Goal: Check status: Verify the current state of an ongoing process or item

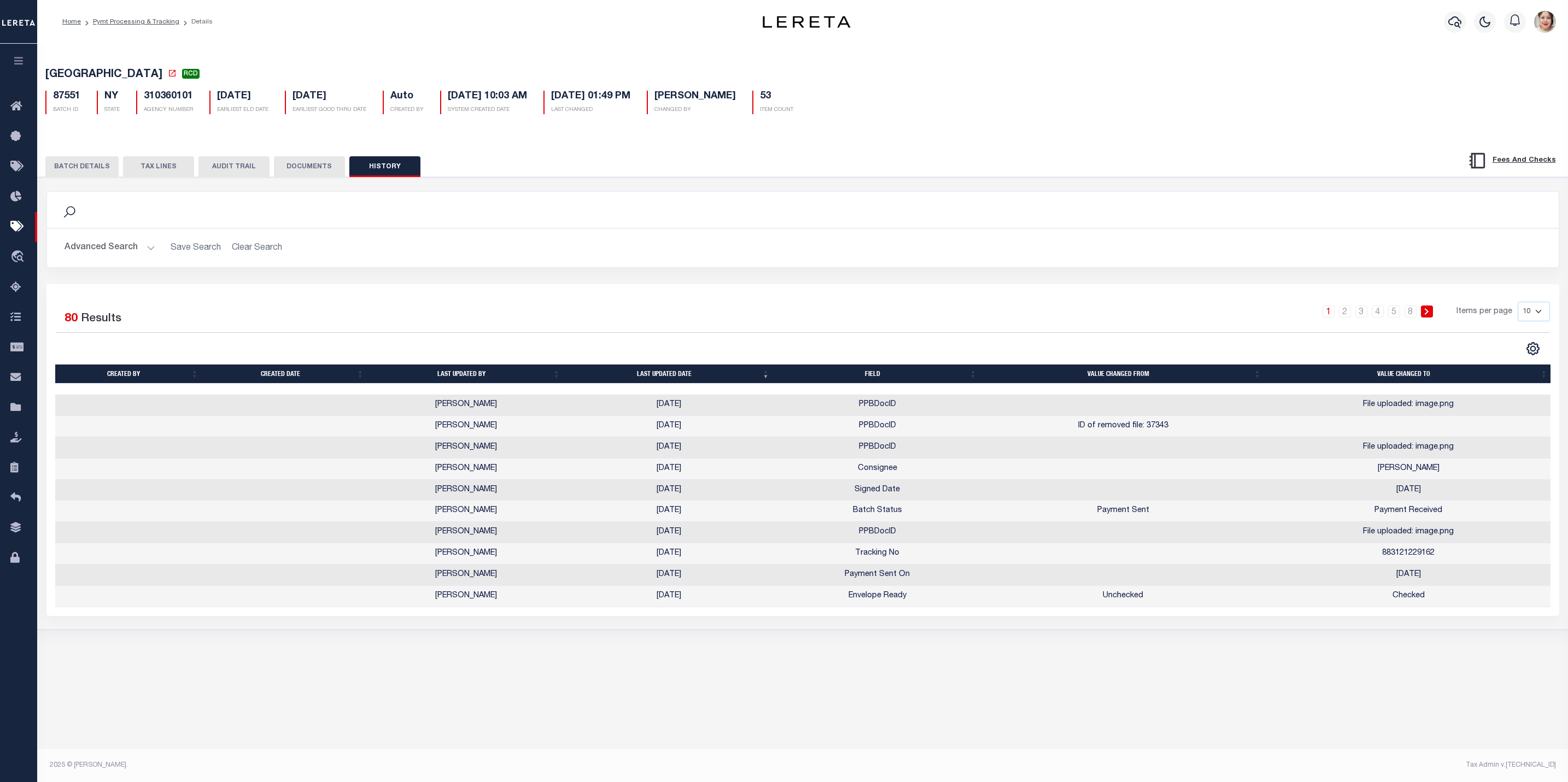
click at [12, 60] on button "button" at bounding box center [18, 62] width 37 height 37
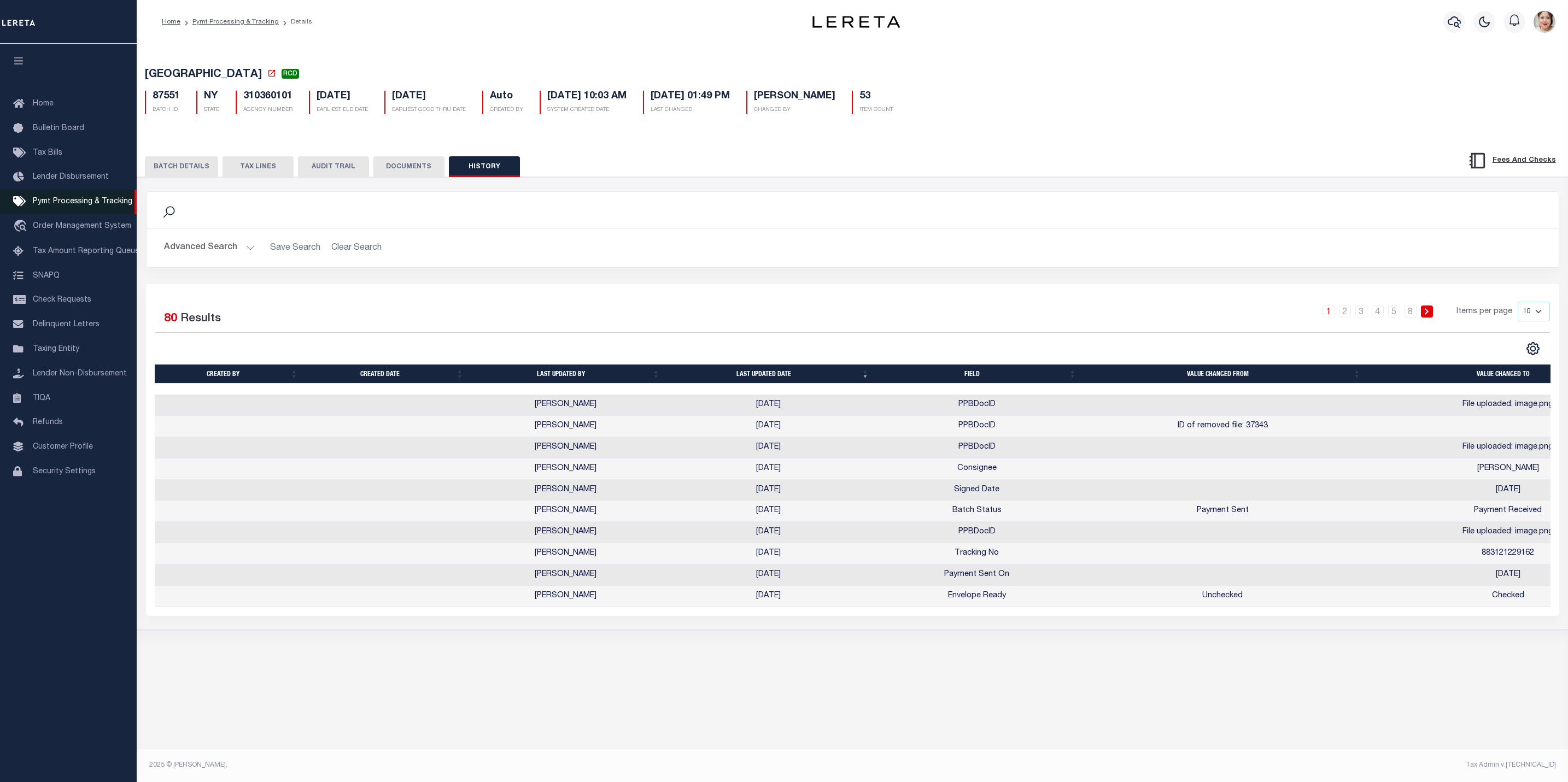
click at [61, 205] on span "Pymt Processing & Tracking" at bounding box center [82, 201] width 99 height 8
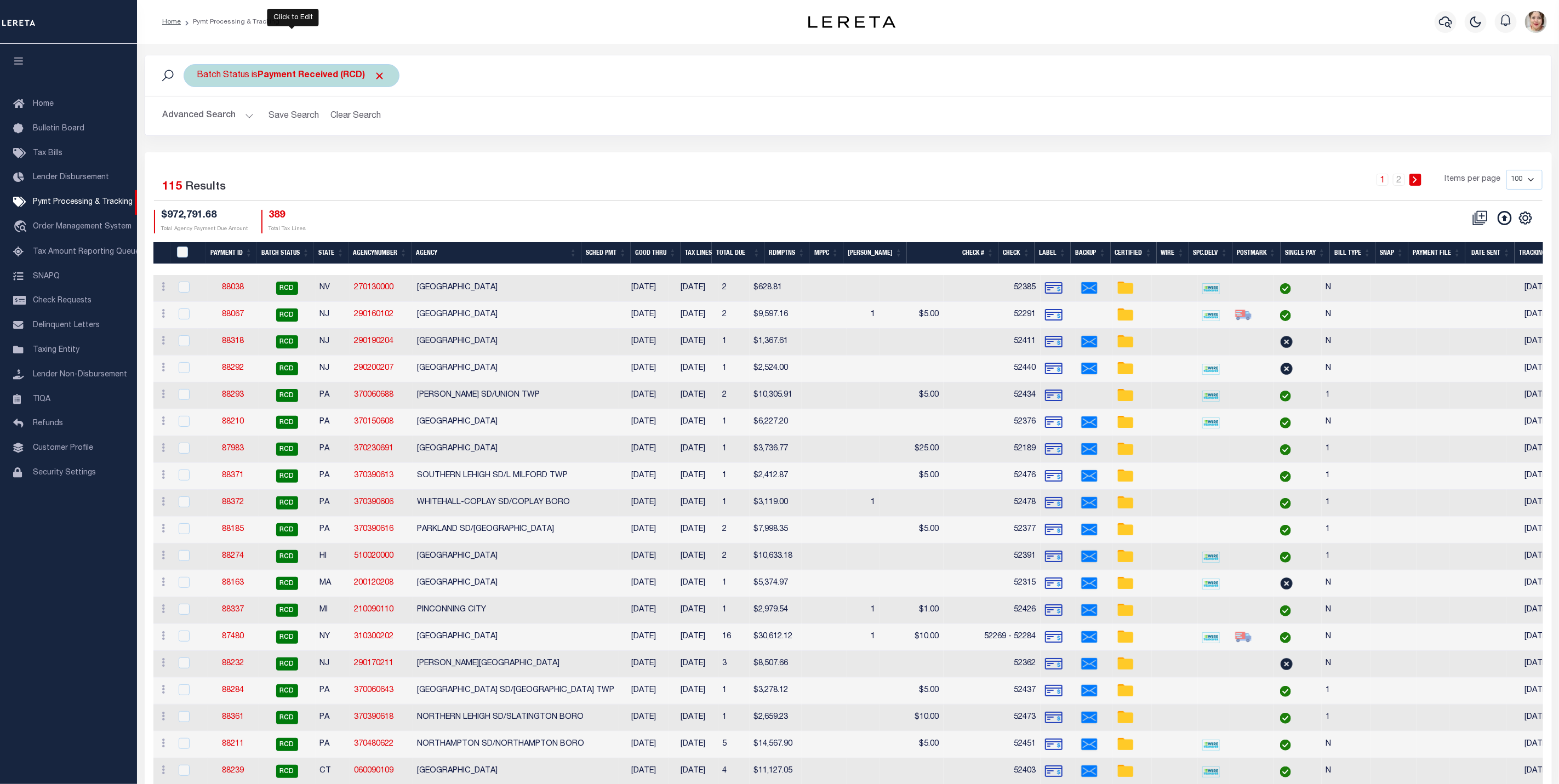
click at [320, 76] on b "Payment Received (RCD)" at bounding box center [322, 76] width 128 height 9
click at [273, 135] on select "Awaiting Funds (AWF) Cleared and Complete (CAC) New Check Needed (NCN) Payment …" at bounding box center [278, 129] width 161 height 21
select select "SFP"
click at [198, 120] on select "Awaiting Funds (AWF) Cleared and Complete (CAC) New Check Needed (NCN) Payment …" at bounding box center [278, 129] width 161 height 21
click at [345, 155] on input "Apply" at bounding box center [342, 153] width 32 height 18
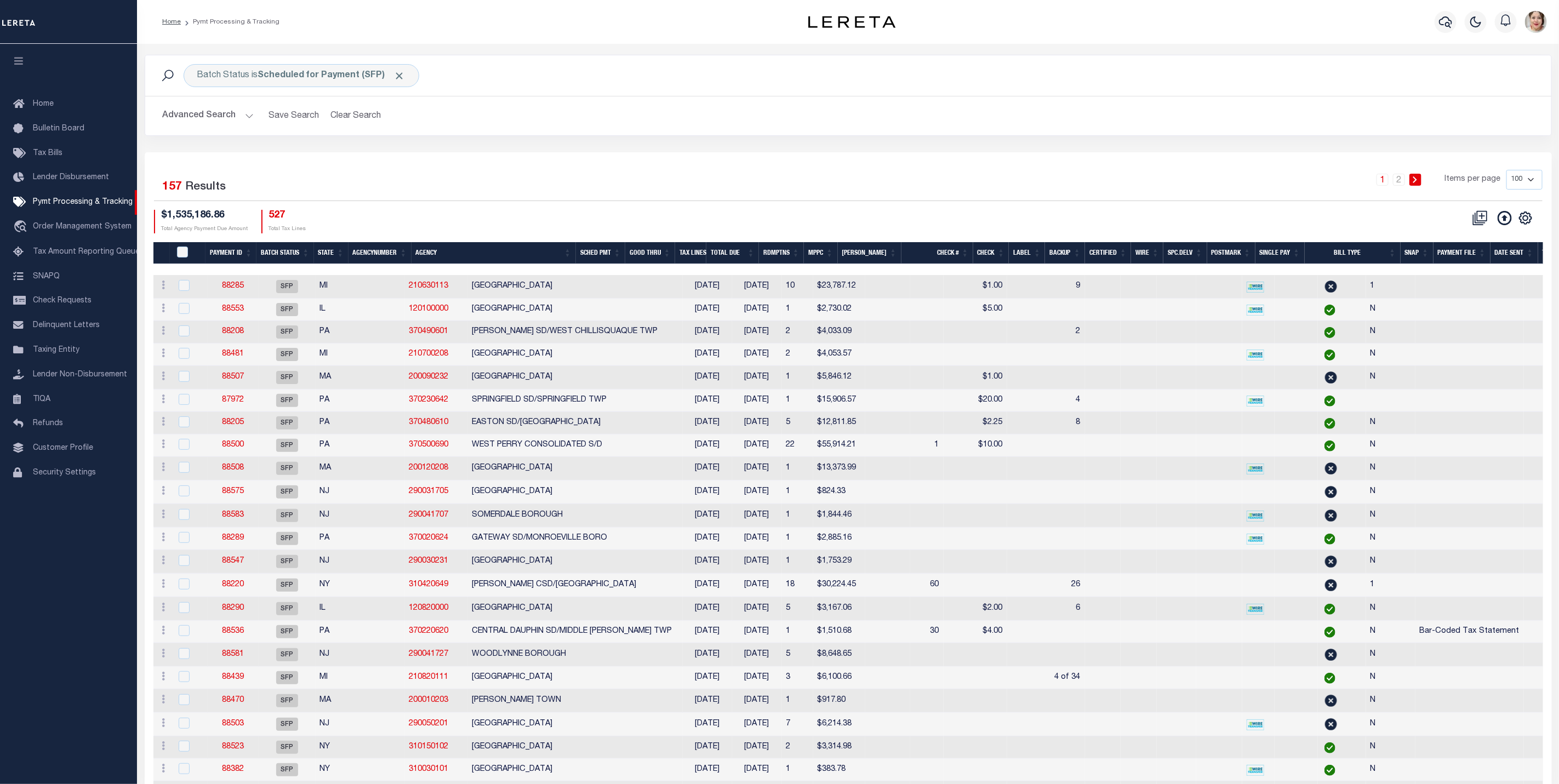
click at [664, 256] on th "Good Thru" at bounding box center [650, 253] width 50 height 23
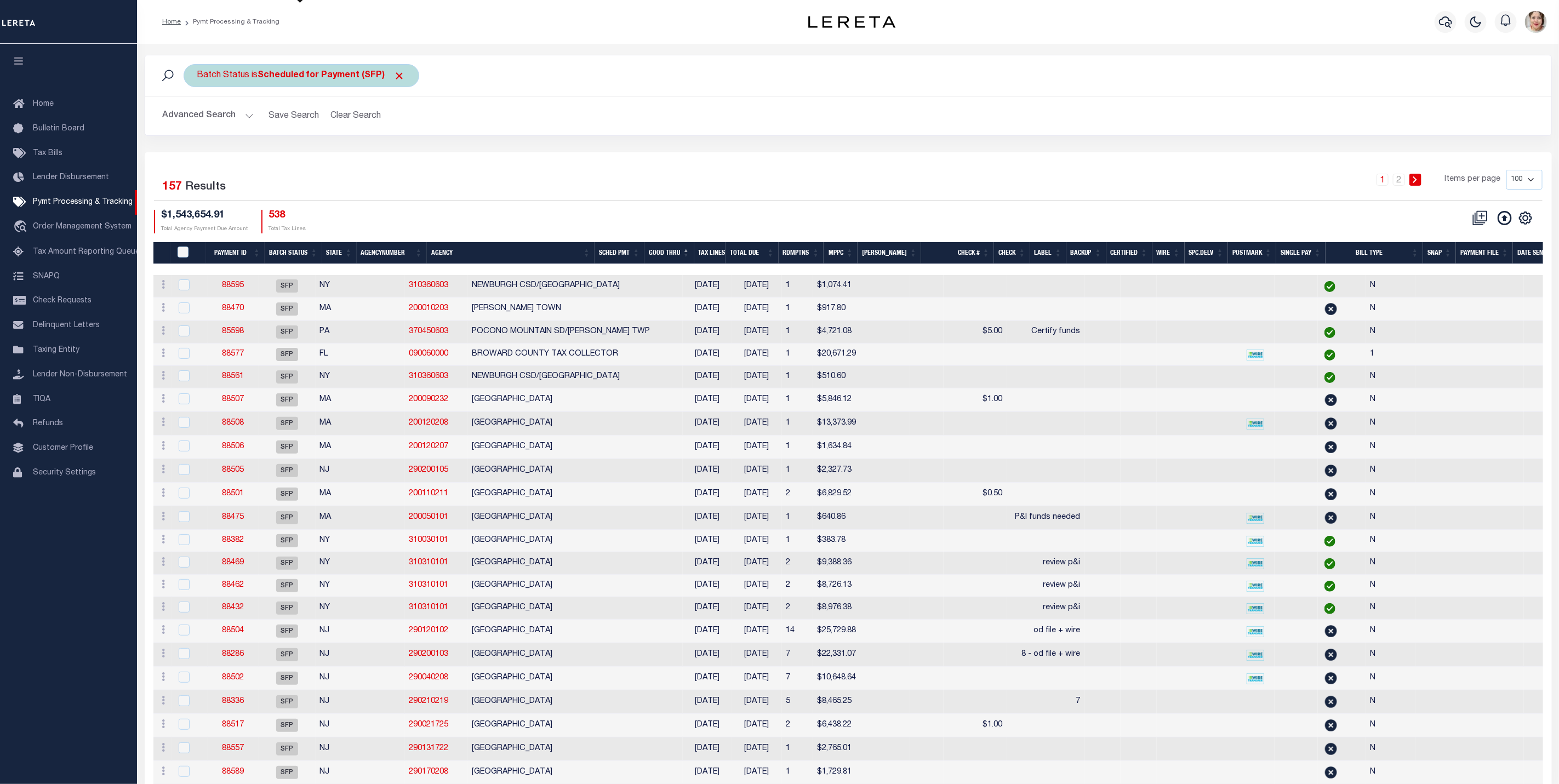
click at [303, 76] on b "Scheduled for Payment (SFP)" at bounding box center [332, 76] width 148 height 9
click at [295, 128] on select "Awaiting Funds (AWF) Cleared and Complete (CAC) New Check Needed (NCN) Payment …" at bounding box center [278, 129] width 161 height 21
select select "SNT"
click at [198, 120] on select "Awaiting Funds (AWF) Cleared and Complete (CAC) New Check Needed (NCN) Payment …" at bounding box center [278, 129] width 161 height 21
click at [340, 154] on input "Apply" at bounding box center [342, 153] width 32 height 18
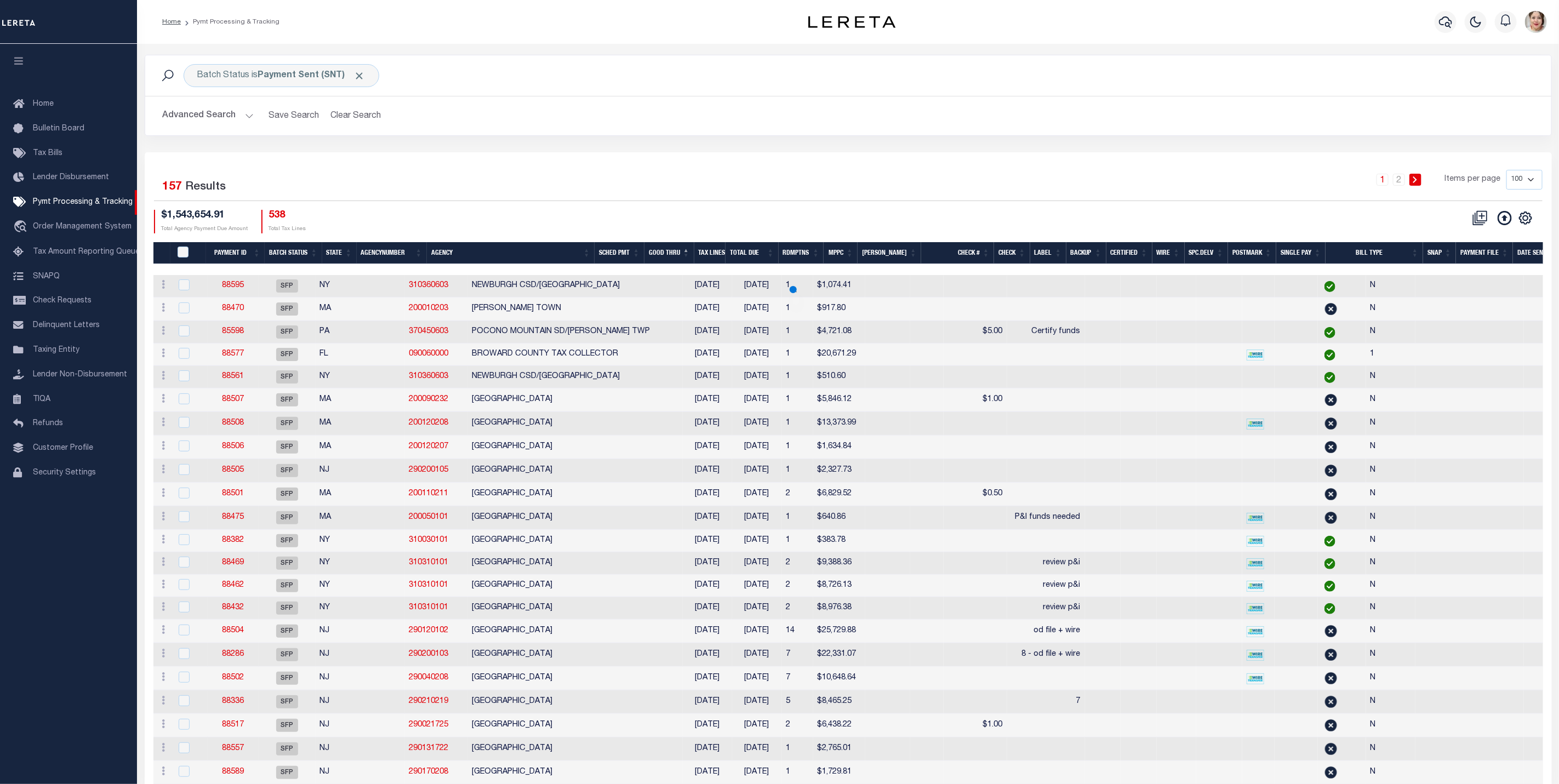
click at [195, 114] on button "Advanced Search" at bounding box center [208, 115] width 91 height 21
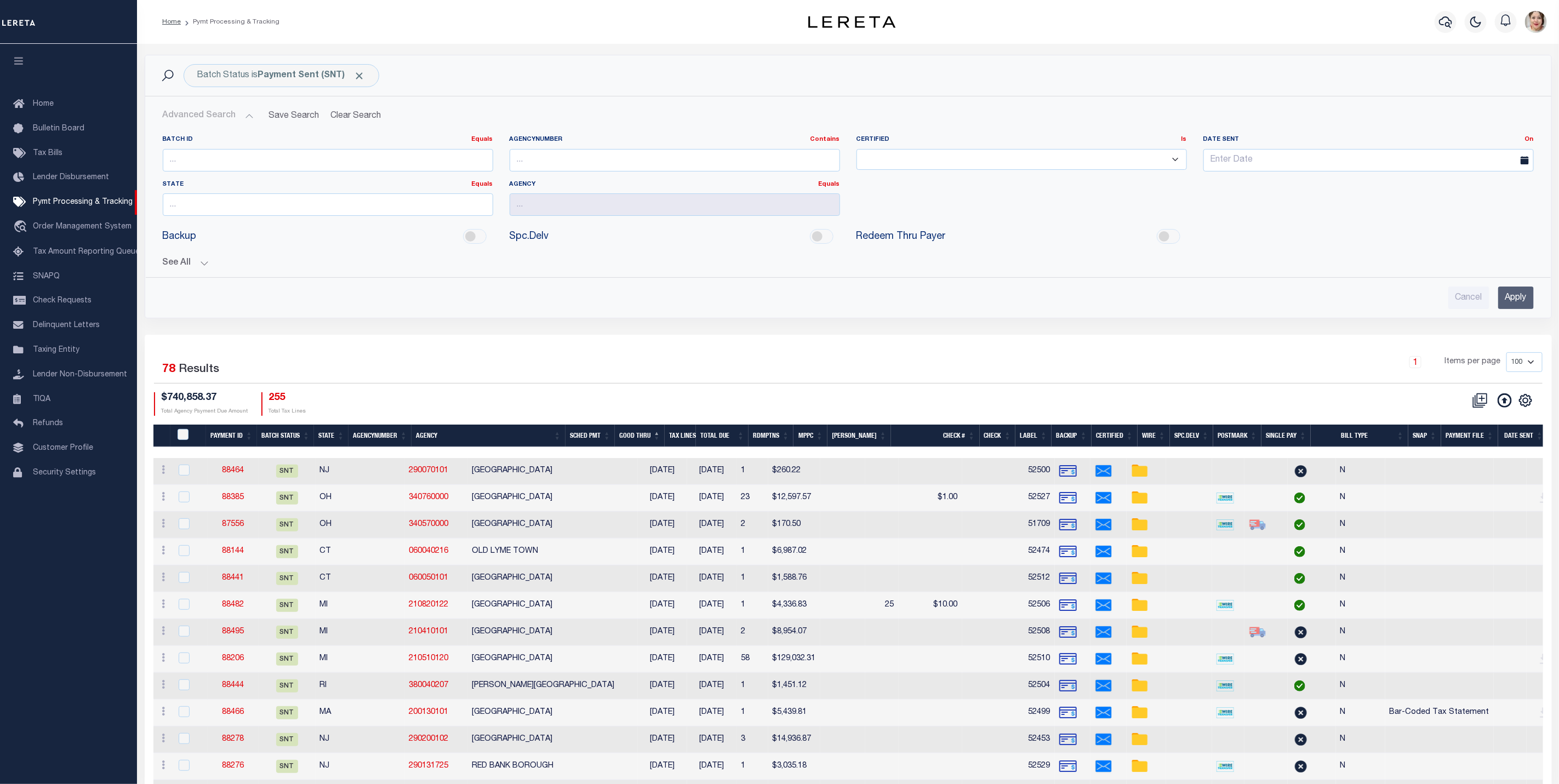
click at [173, 256] on div "See All Payment ID Equals Equals Is Not Equal To On On" at bounding box center [848, 259] width 1371 height 19
click at [178, 262] on button "See All" at bounding box center [848, 263] width 1371 height 10
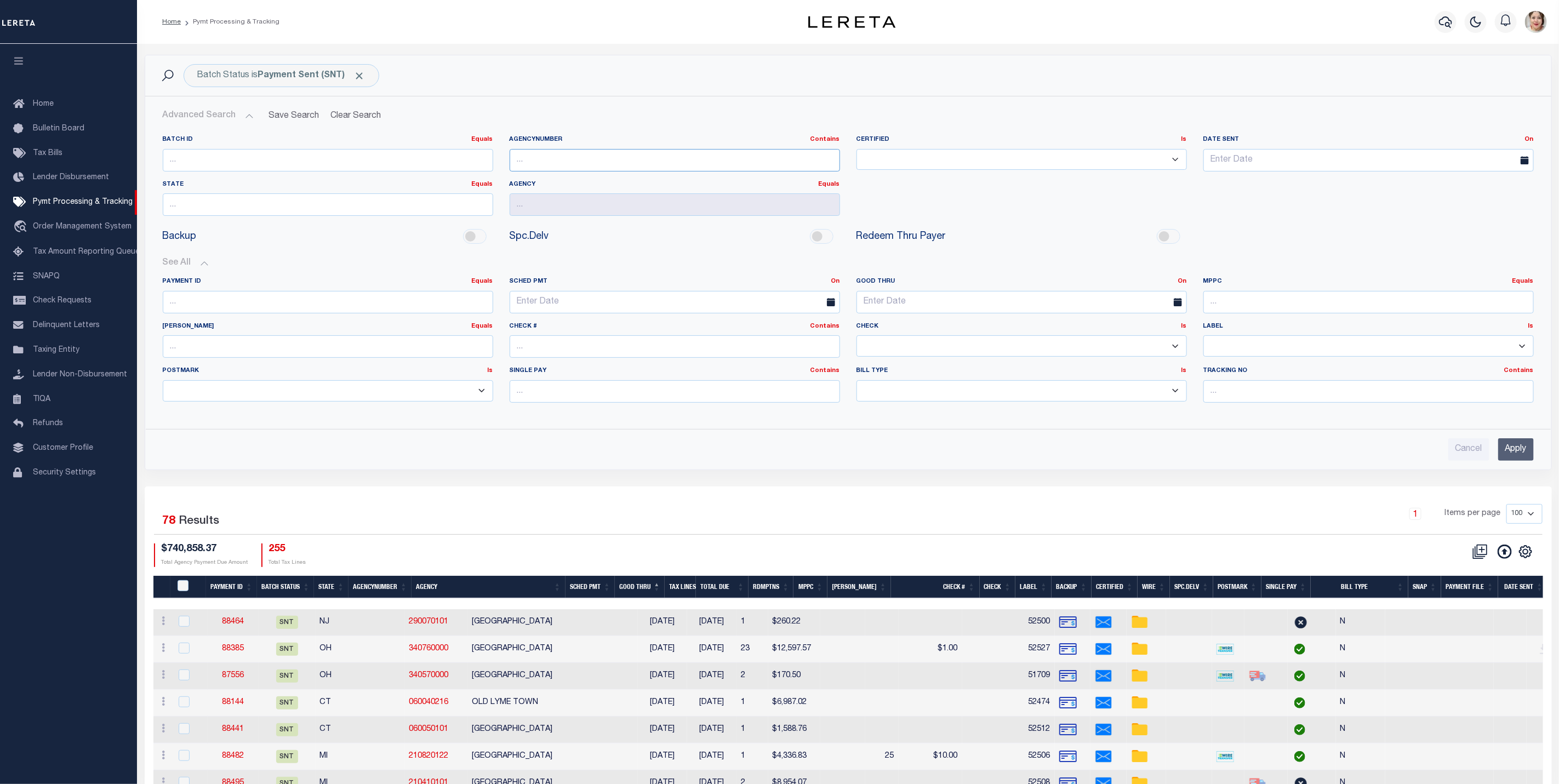
click at [653, 170] on input "text" at bounding box center [675, 160] width 331 height 23
click at [1523, 455] on input "Apply" at bounding box center [1516, 450] width 35 height 23
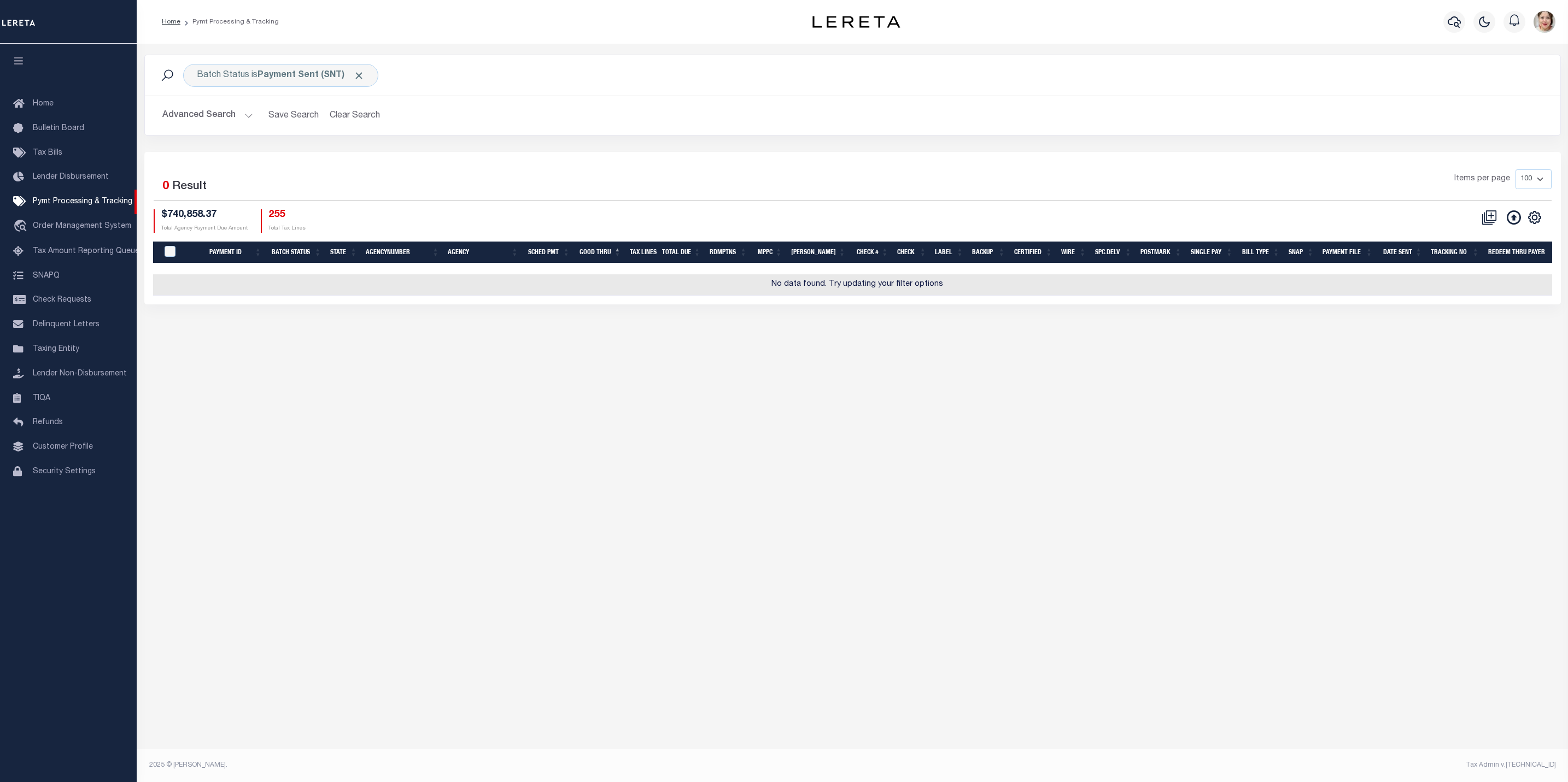
click at [192, 110] on button "Advanced Search" at bounding box center [208, 115] width 91 height 21
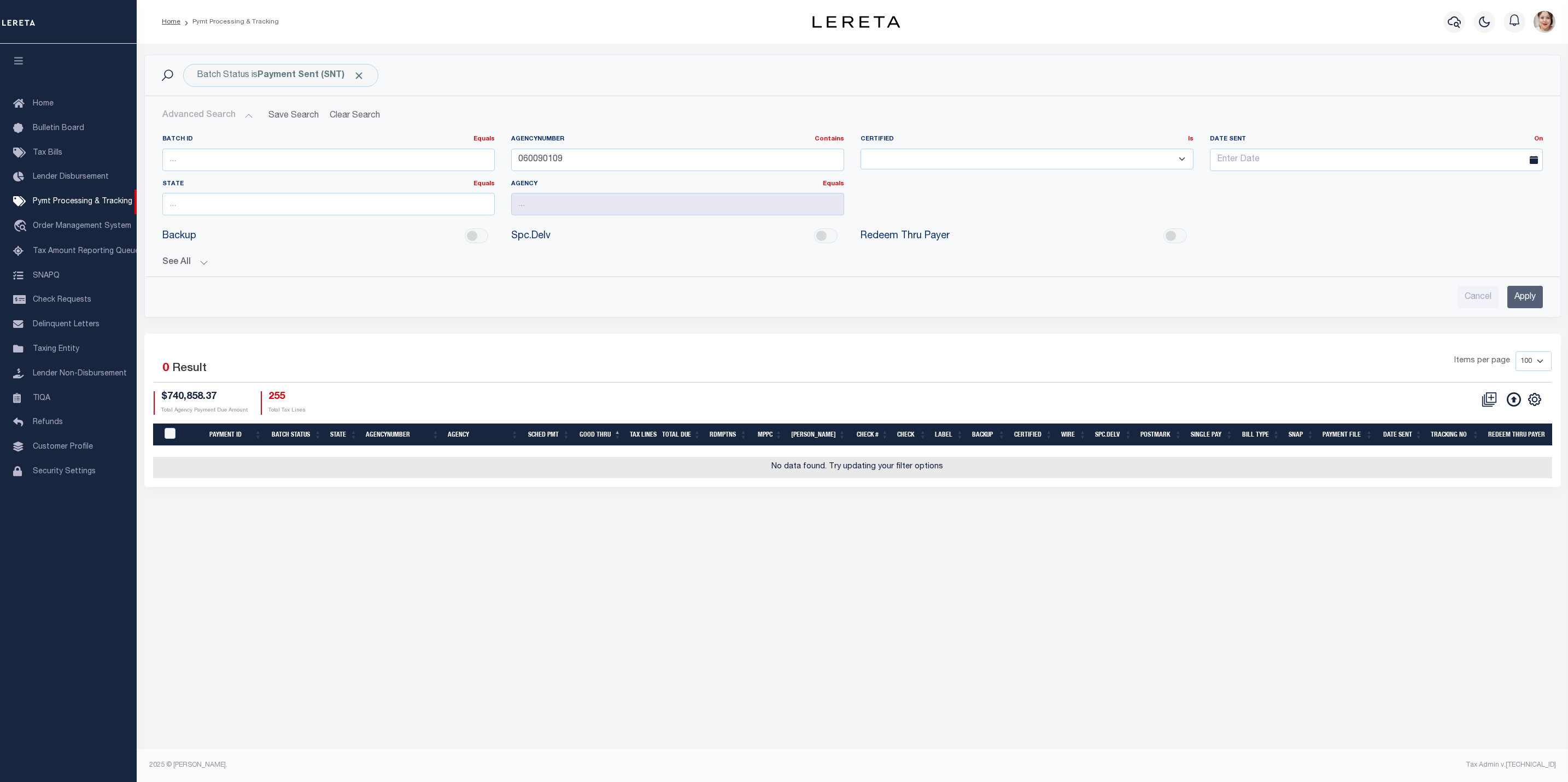
click at [163, 266] on button "See All" at bounding box center [853, 262] width 1381 height 10
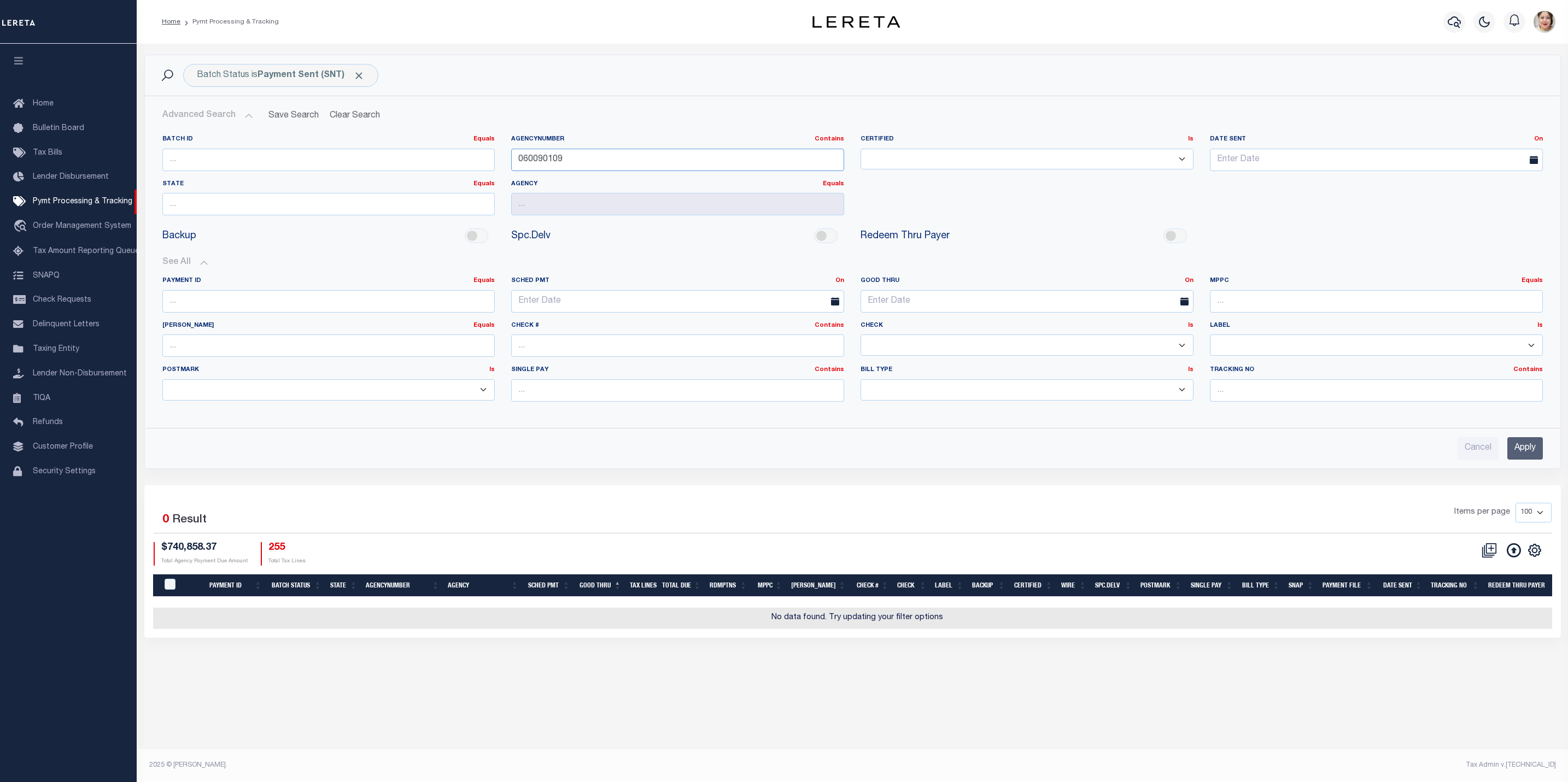
drag, startPoint x: 591, startPoint y: 155, endPoint x: 441, endPoint y: 155, distance: 150.0
click at [441, 155] on div "Batch ID Equals Equals Is Not Equal To Is Greater Than Is Less Than AgencyNumbe…" at bounding box center [852, 180] width 1397 height 89
click at [1539, 453] on input "Apply" at bounding box center [1525, 449] width 35 height 23
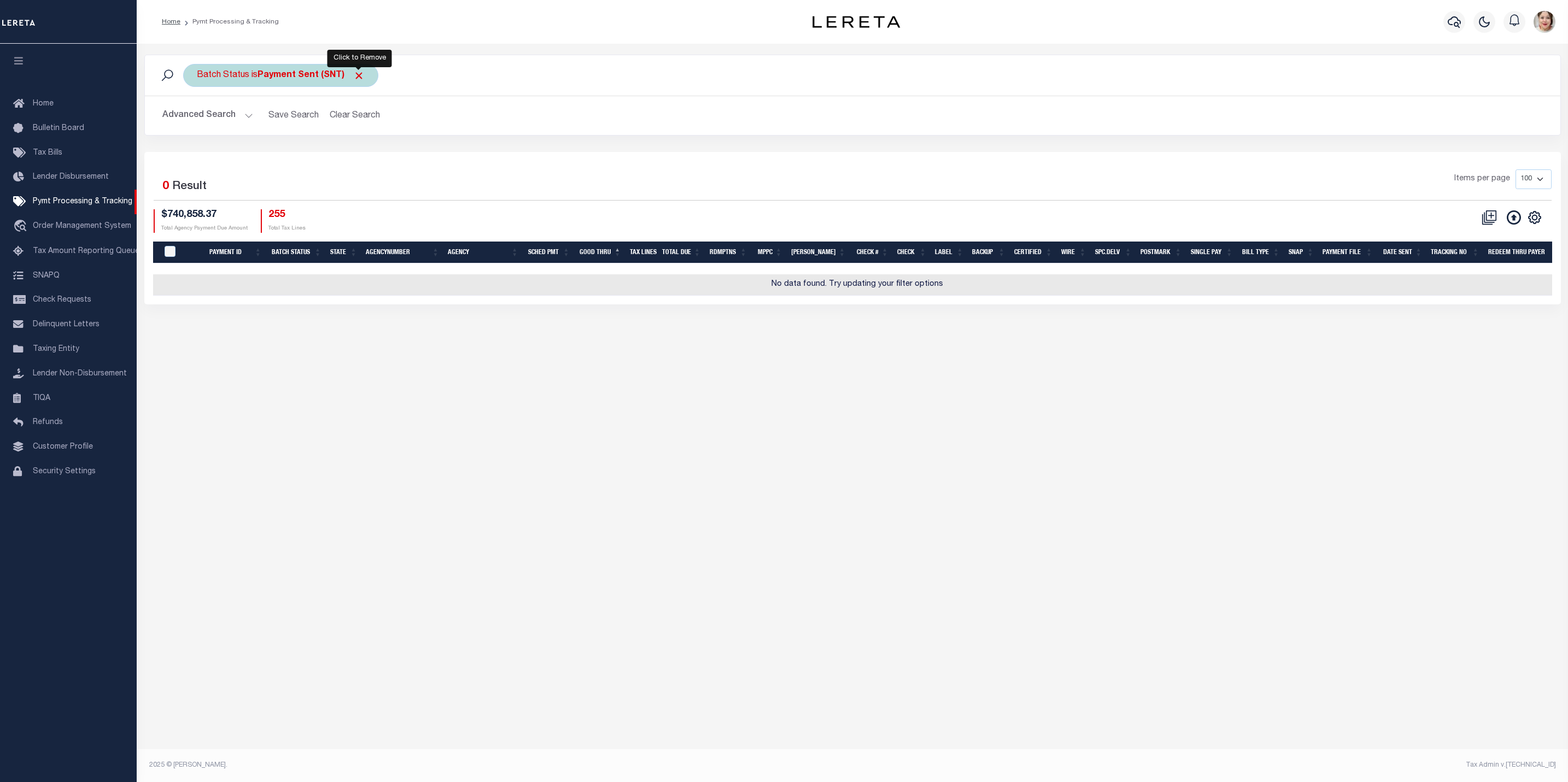
click at [361, 75] on span "Click to Remove" at bounding box center [359, 75] width 12 height 12
click at [225, 113] on button "Advanced Search" at bounding box center [208, 115] width 91 height 21
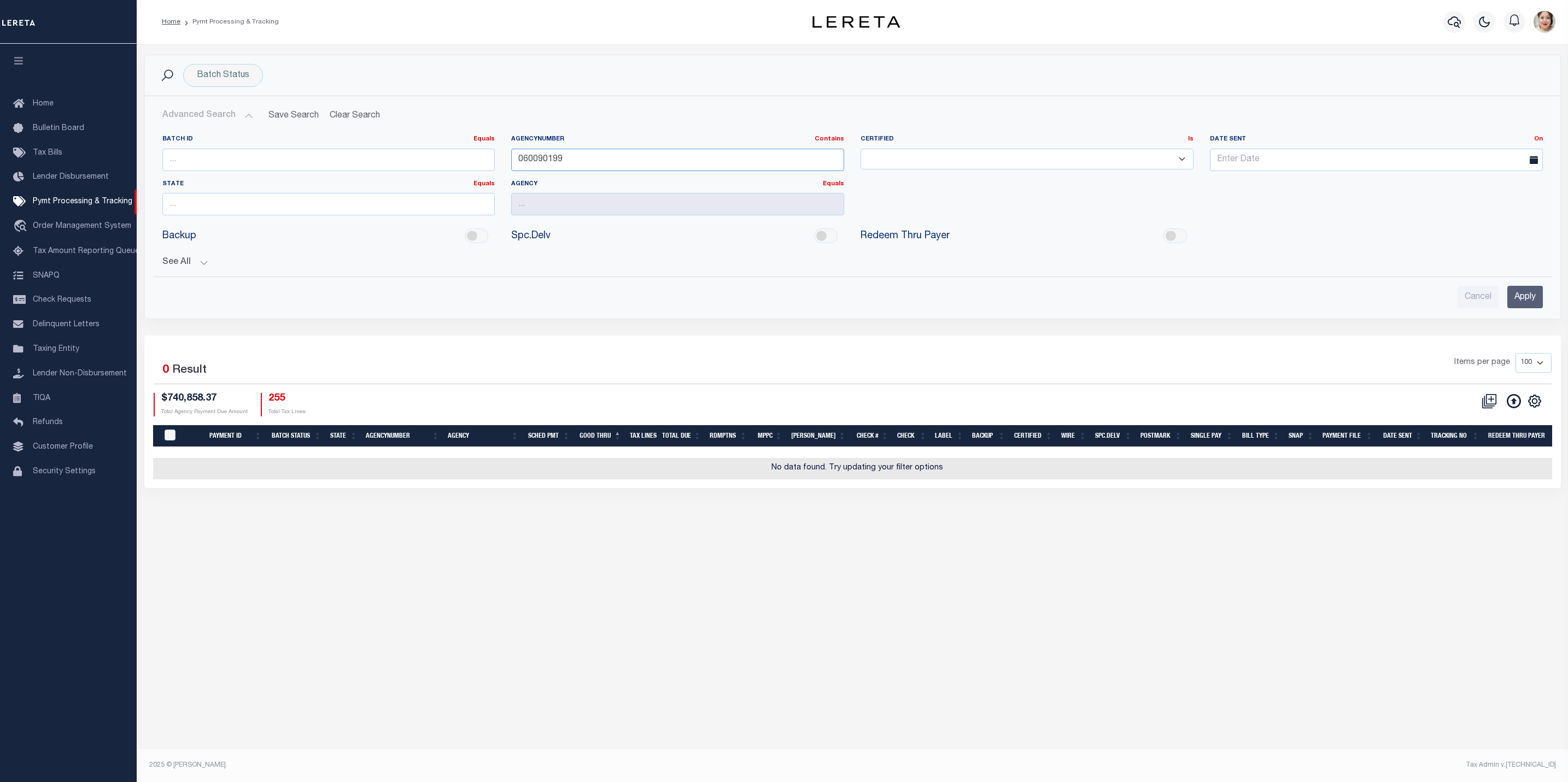
click at [639, 164] on input "060090199" at bounding box center [677, 159] width 333 height 23
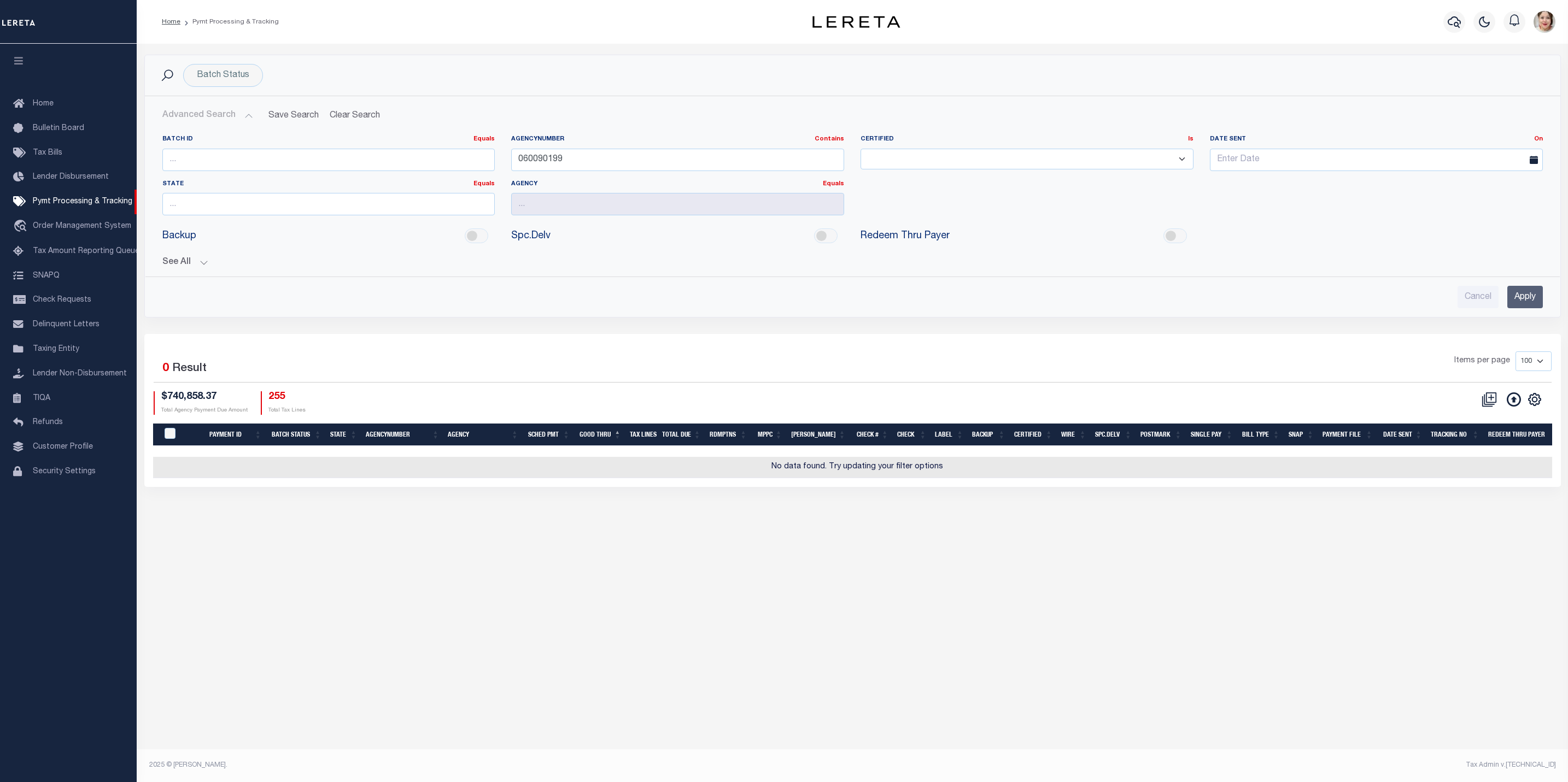
click at [1511, 300] on input "Apply" at bounding box center [1525, 297] width 35 height 23
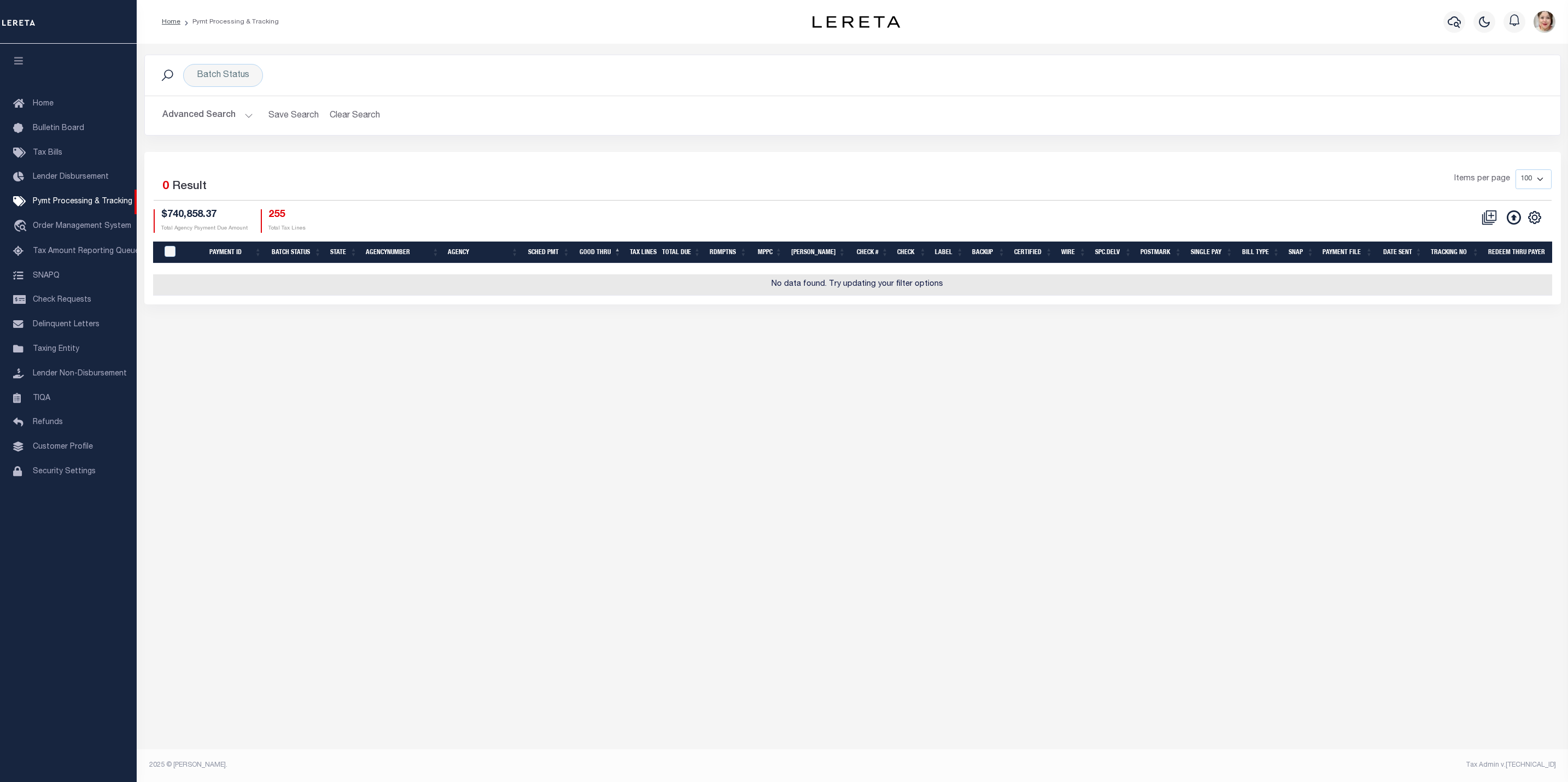
click at [186, 110] on button "Advanced Search" at bounding box center [208, 115] width 91 height 21
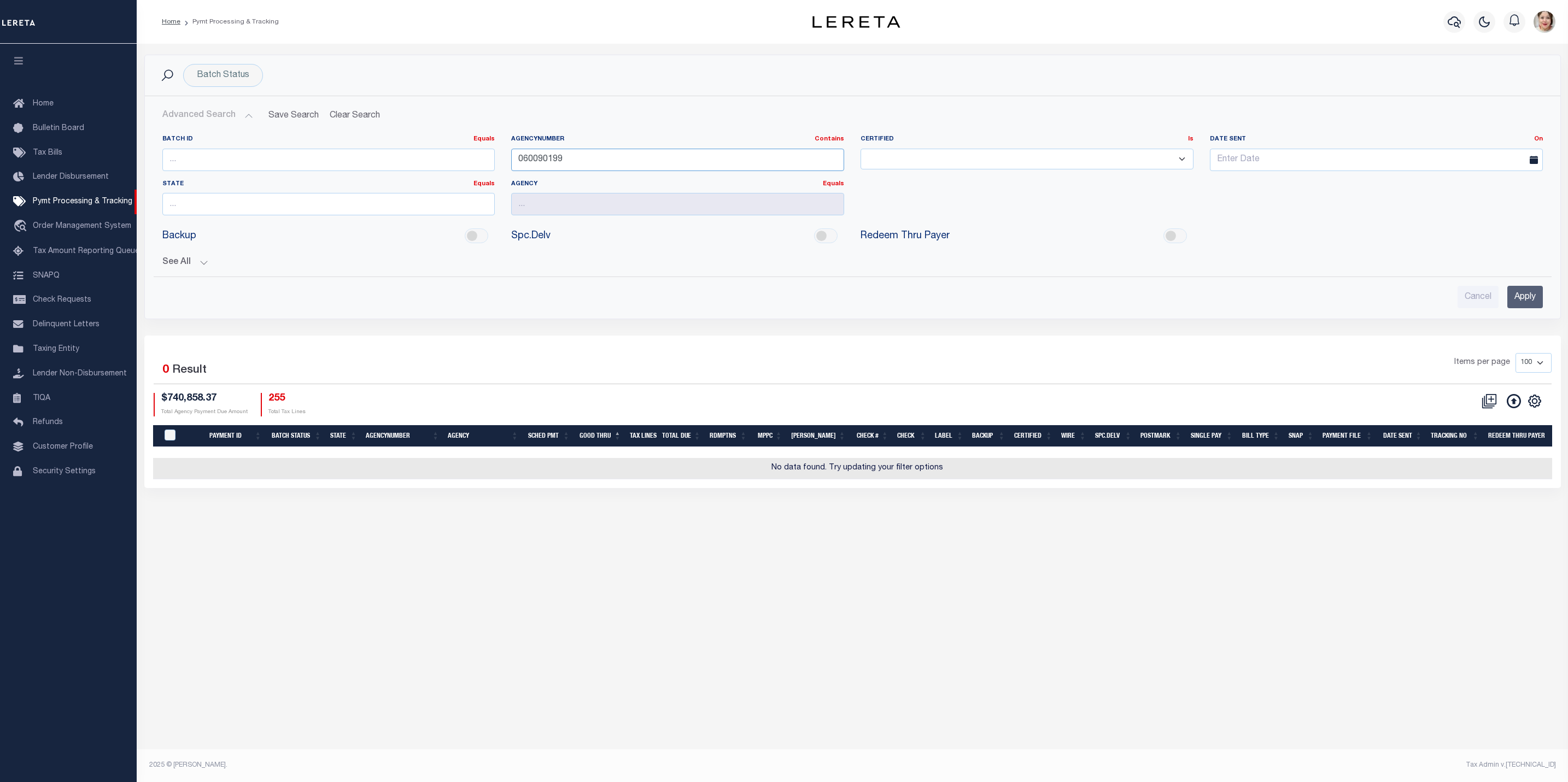
drag, startPoint x: 577, startPoint y: 158, endPoint x: 442, endPoint y: 161, distance: 135.0
click at [443, 162] on div "Batch ID Equals Equals Is Not Equal To Is Greater Than Is Less Than AgencyNumbe…" at bounding box center [852, 180] width 1397 height 89
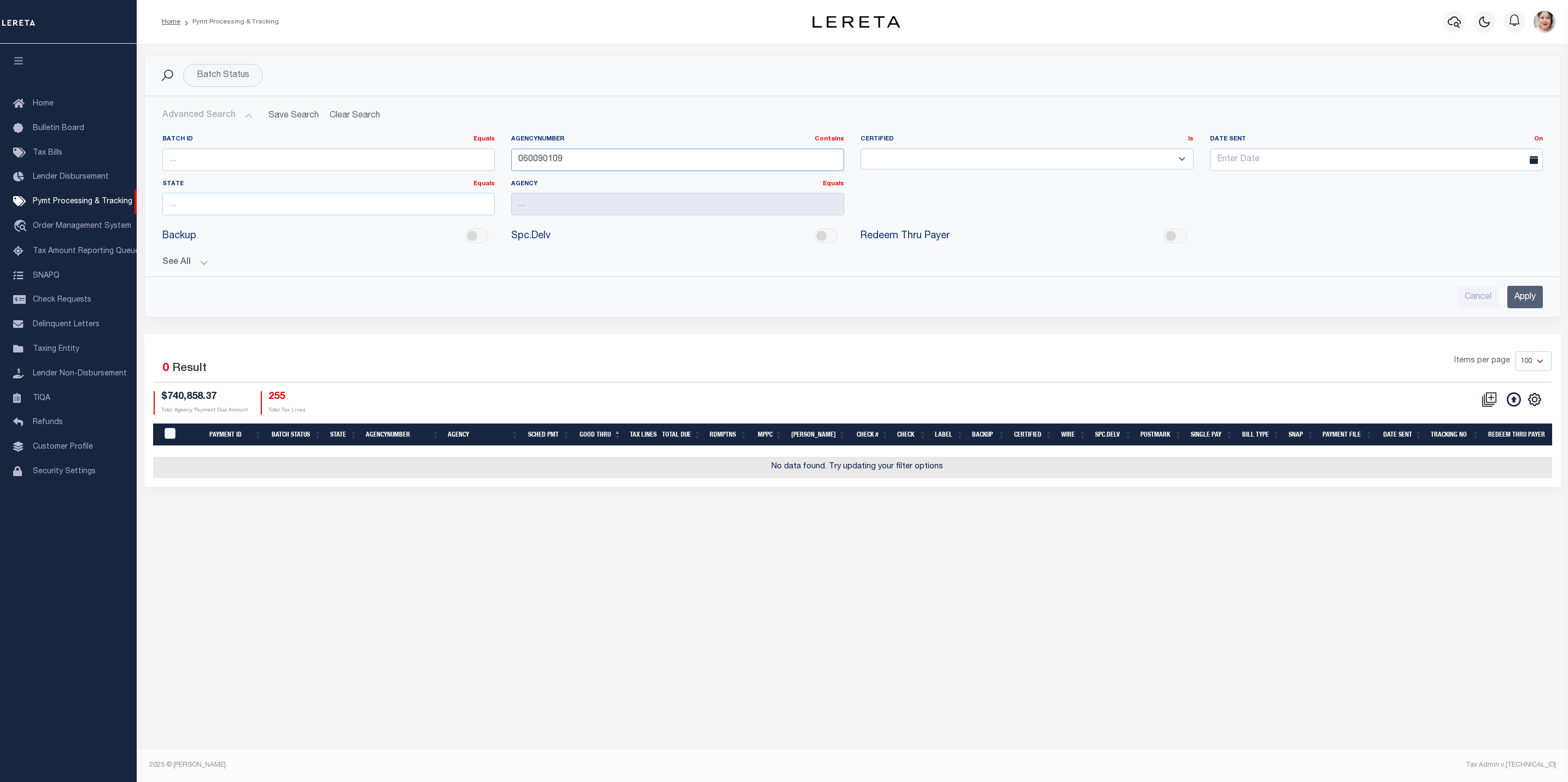
type input "060090109"
click at [179, 258] on div "See All Payment ID Equals Equals Is Not Equal To On On" at bounding box center [853, 258] width 1381 height 19
click at [180, 265] on button "See All" at bounding box center [853, 262] width 1381 height 10
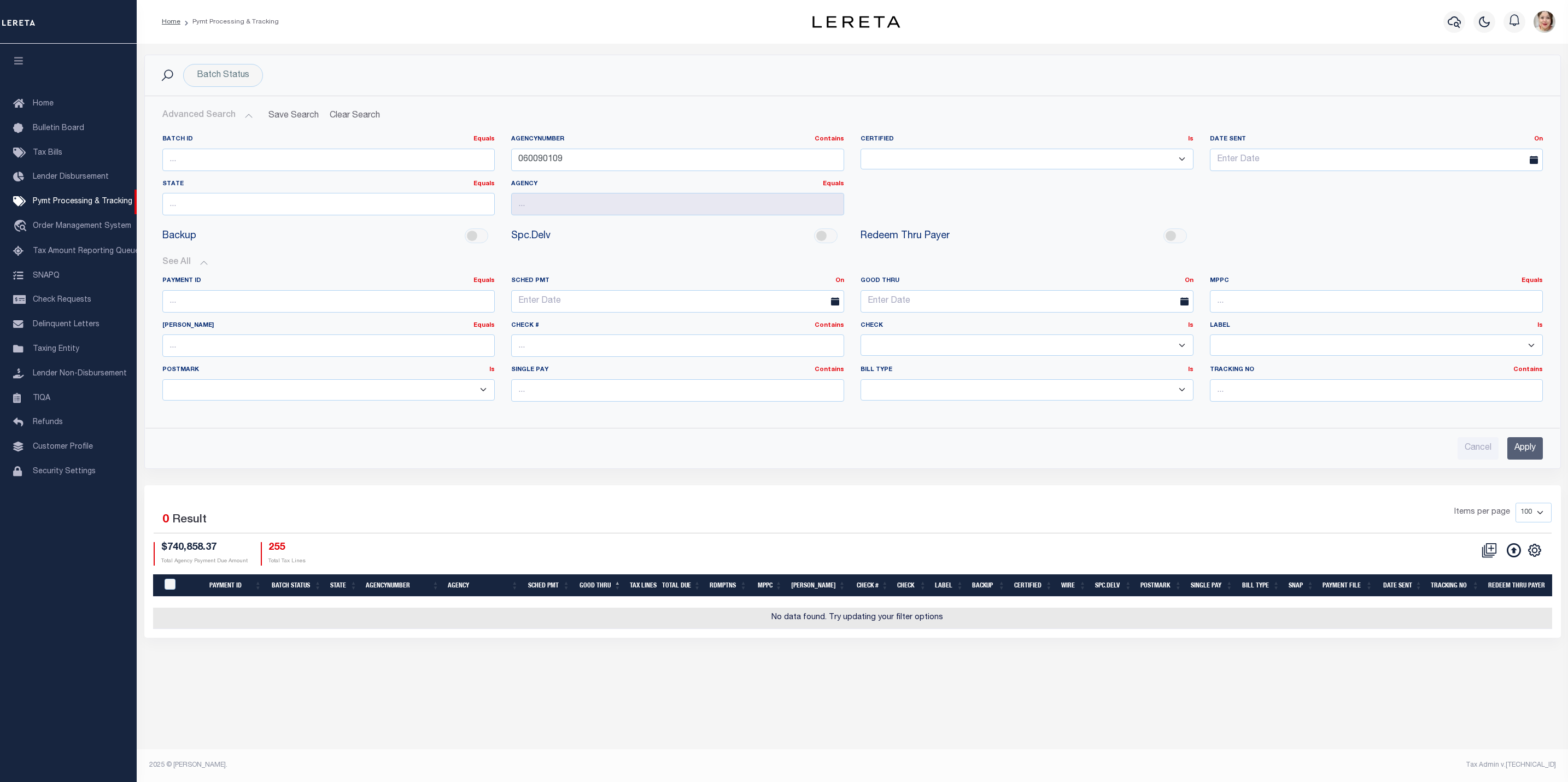
click at [1528, 450] on input "Apply" at bounding box center [1525, 449] width 35 height 23
